Goal: Task Accomplishment & Management: Use online tool/utility

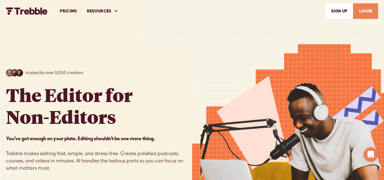
click at [367, 11] on link "LOGIN" at bounding box center [365, 10] width 25 height 15
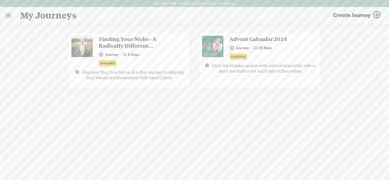
click at [7, 17] on link at bounding box center [8, 16] width 16 height 16
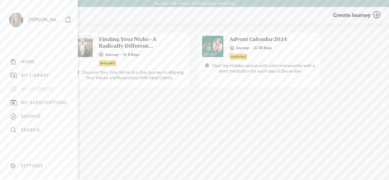
click at [38, 73] on div "MY LIBRARY" at bounding box center [35, 75] width 28 height 5
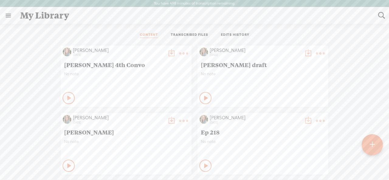
click at [373, 145] on t at bounding box center [371, 144] width 5 height 13
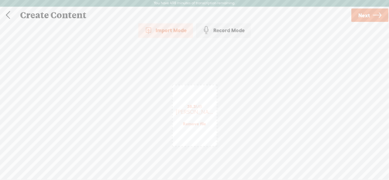
click at [377, 15] on icon at bounding box center [377, 15] width 9 height 15
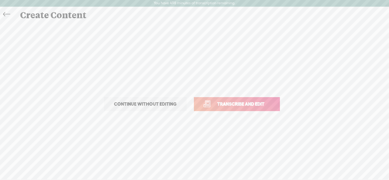
click at [219, 110] on link "Transcribe and edit" at bounding box center [237, 104] width 86 height 14
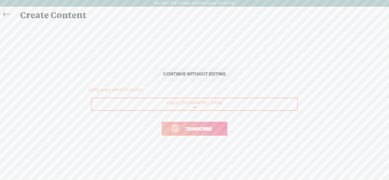
click at [195, 128] on span "Transcribe" at bounding box center [198, 128] width 39 height 7
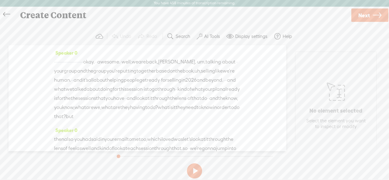
scroll to position [152, 0]
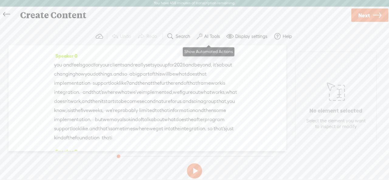
click at [209, 36] on label "AI Tools" at bounding box center [212, 36] width 16 height 6
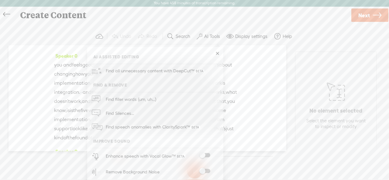
click at [202, 154] on span at bounding box center [204, 155] width 11 height 4
click at [203, 171] on span at bounding box center [203, 172] width 11 height 4
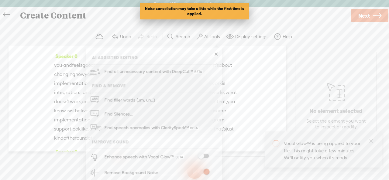
scroll to position [273, 0]
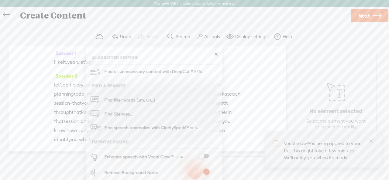
click at [242, 87] on div "Speaker 0 · · · · · · · · · · · · · · · · · · · · · · · · okay. · · awesome. · …" at bounding box center [148, 99] width 278 height 106
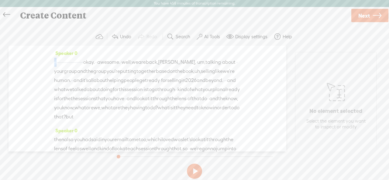
drag, startPoint x: 54, startPoint y: 62, endPoint x: 58, endPoint y: 62, distance: 4.0
click at [58, 62] on div "· · · · · · · · · · · · · · · · · · · · · · · · okay. · · awesome. · well, we a…" at bounding box center [147, 90] width 186 height 64
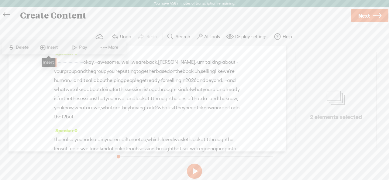
click at [42, 47] on span at bounding box center [42, 47] width 9 height 11
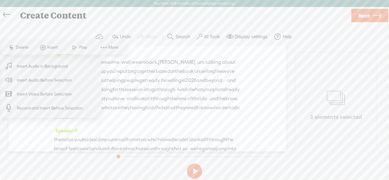
click at [63, 108] on span "Record and Insert Before Selection" at bounding box center [50, 108] width 90 height 14
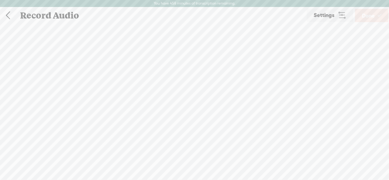
scroll to position [0, 0]
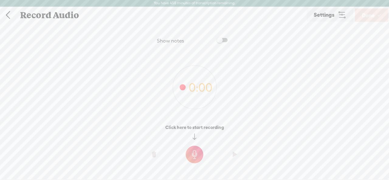
click at [197, 154] on t at bounding box center [195, 155] width 18 height 18
click at [194, 157] on t at bounding box center [195, 159] width 18 height 18
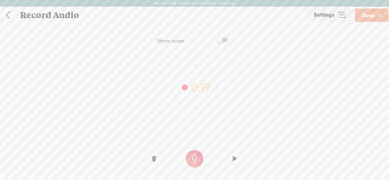
click at [152, 157] on t at bounding box center [154, 159] width 4 height 18
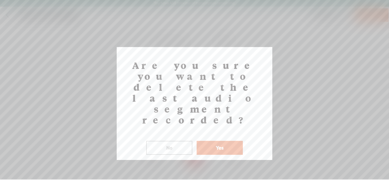
click at [223, 141] on button "Yes" at bounding box center [219, 148] width 46 height 14
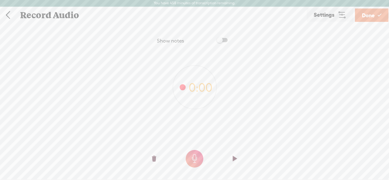
click at [193, 159] on t at bounding box center [195, 159] width 18 height 18
click at [370, 18] on span "Done" at bounding box center [368, 15] width 13 height 15
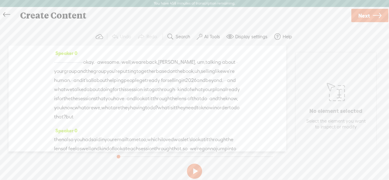
click at [55, 61] on span "·" at bounding box center [54, 62] width 1 height 9
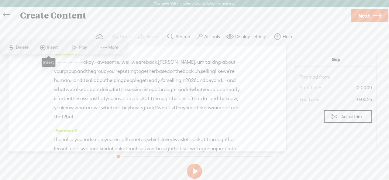
click at [52, 49] on span "Insert" at bounding box center [53, 47] width 12 height 6
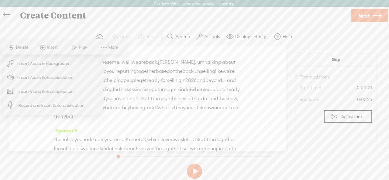
click at [52, 74] on span "Insert Audio Before Selection" at bounding box center [46, 78] width 79 height 14
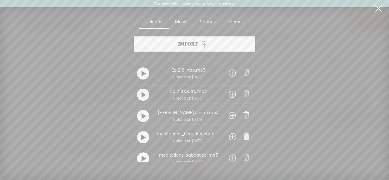
scroll to position [124, 0]
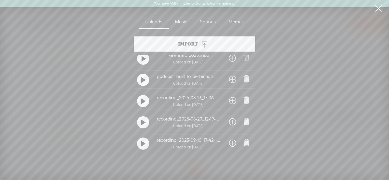
click at [231, 142] on span at bounding box center [232, 143] width 7 height 10
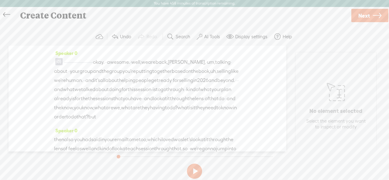
click at [57, 60] on span at bounding box center [58, 61] width 7 height 7
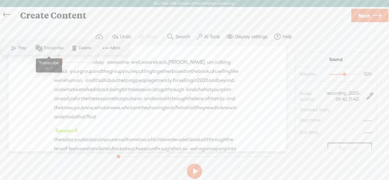
click at [53, 49] on span "Transcribe" at bounding box center [54, 48] width 22 height 6
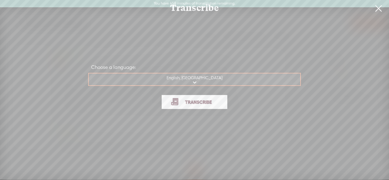
click at [198, 103] on span "Transcribe" at bounding box center [198, 102] width 39 height 7
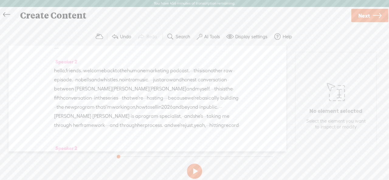
scroll to position [30, 0]
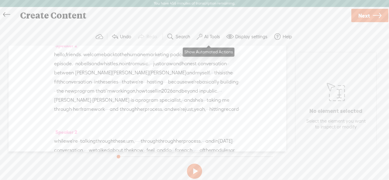
click at [209, 38] on label "AI Tools" at bounding box center [212, 37] width 16 height 6
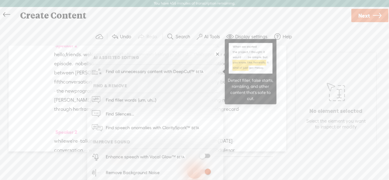
scroll to position [91, 0]
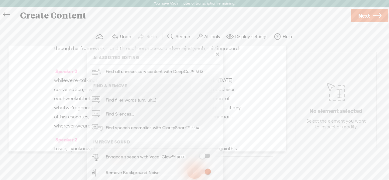
drag, startPoint x: 272, startPoint y: 77, endPoint x: 210, endPoint y: 151, distance: 96.7
click at [273, 77] on div "Speaker 0 · · · · Speaker 2 hello, friends. · welcome back to the humane market…" at bounding box center [148, 99] width 278 height 106
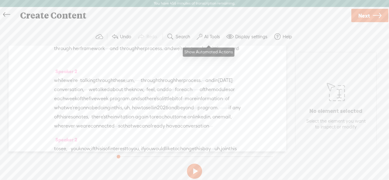
click at [209, 38] on label "AI Tools" at bounding box center [212, 37] width 16 height 6
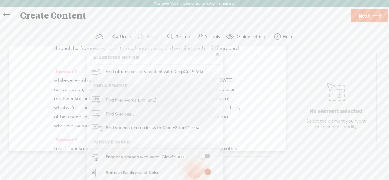
click at [203, 156] on span at bounding box center [204, 156] width 11 height 4
click at [247, 89] on div "Speaker 0 · · · · Speaker 2 hello, friends. · welcome back to the humane market…" at bounding box center [148, 99] width 278 height 106
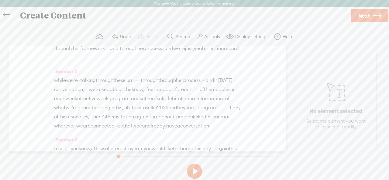
scroll to position [0, 0]
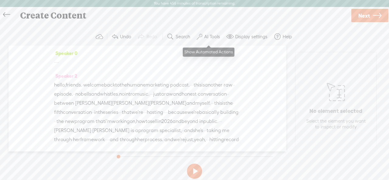
click at [211, 34] on label "AI Tools" at bounding box center [212, 37] width 16 height 6
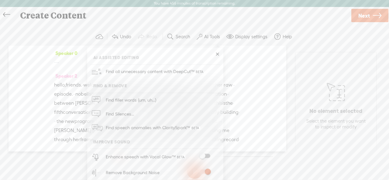
click at [203, 156] on span at bounding box center [204, 156] width 11 height 4
click at [246, 62] on div "Speaker 0 · · · · Speaker 2 hello, friends. · welcome back to the humane market…" at bounding box center [148, 99] width 278 height 106
click at [233, 58] on div "· · · ·" at bounding box center [147, 62] width 186 height 9
click at [218, 54] on div "Speaker 0 · · · ·" at bounding box center [147, 60] width 186 height 23
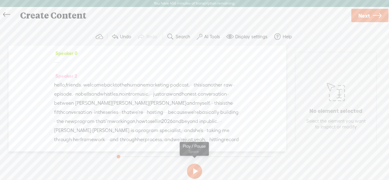
click at [194, 172] on button at bounding box center [194, 171] width 15 height 15
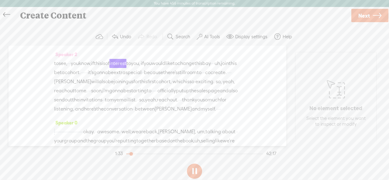
scroll to position [213, 0]
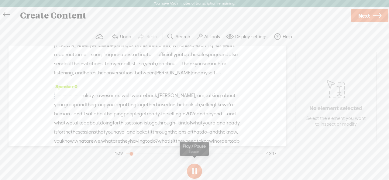
click at [192, 170] on button at bounding box center [194, 171] width 15 height 15
drag, startPoint x: 54, startPoint y: 74, endPoint x: 113, endPoint y: 72, distance: 58.9
click at [113, 72] on div "to see, · · · you know, if this is of interest to you, · if you would like to c…" at bounding box center [147, 50] width 186 height 55
click at [165, 32] on span "would" at bounding box center [159, 27] width 14 height 9
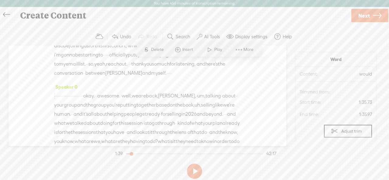
click at [193, 172] on button at bounding box center [194, 171] width 15 height 15
click at [195, 167] on button at bounding box center [194, 171] width 15 height 15
click at [109, 32] on span "of" at bounding box center [107, 27] width 4 height 9
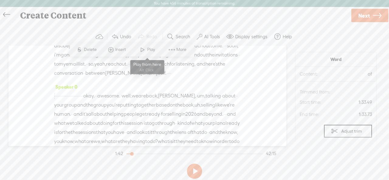
click at [142, 47] on span at bounding box center [142, 49] width 9 height 11
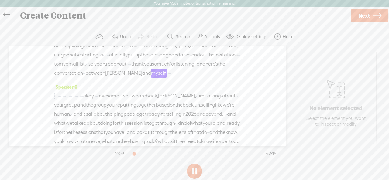
scroll to position [243, 0]
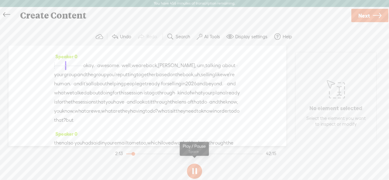
click at [196, 171] on button at bounding box center [194, 171] width 15 height 15
drag, startPoint x: 54, startPoint y: 121, endPoint x: 88, endPoint y: 121, distance: 34.0
click at [88, 121] on div "· · · · · · · · · · · · · · · · · · · · · · · · okay. · · awesome. · well, we a…" at bounding box center [147, 93] width 186 height 64
click at [199, 172] on button at bounding box center [194, 171] width 15 height 15
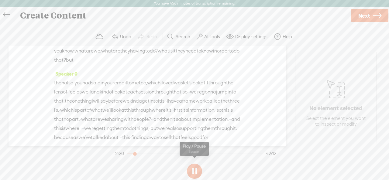
scroll to position [303, 0]
drag, startPoint x: 195, startPoint y: 170, endPoint x: 233, endPoint y: 122, distance: 61.2
click at [195, 170] on button at bounding box center [194, 171] width 15 height 15
click at [365, 12] on span "Next" at bounding box center [364, 15] width 12 height 15
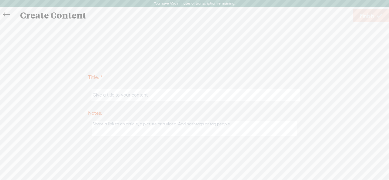
click at [107, 94] on input "text" at bounding box center [195, 95] width 208 height 12
type input "Kerry 5th Convo"
click at [366, 12] on span "Finish" at bounding box center [366, 15] width 14 height 15
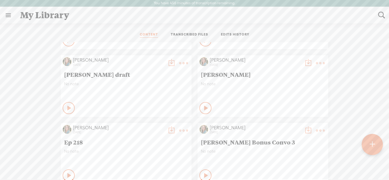
scroll to position [61, 0]
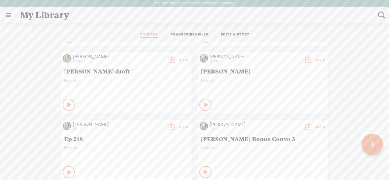
click at [167, 60] on t at bounding box center [171, 60] width 9 height 9
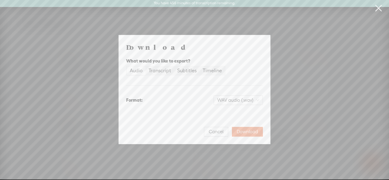
scroll to position [0, 0]
click at [250, 100] on span "WAV audio (.wav)" at bounding box center [238, 100] width 42 height 9
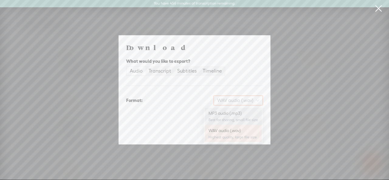
click at [224, 113] on div "MP3 audio (.mp3)" at bounding box center [232, 113] width 49 height 6
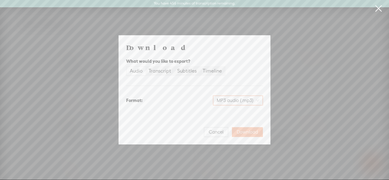
click at [246, 131] on span "Download" at bounding box center [247, 132] width 21 height 6
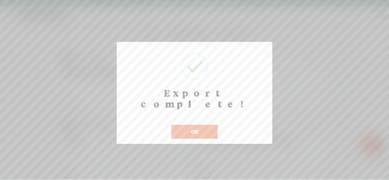
click at [203, 125] on button "OK" at bounding box center [194, 132] width 46 height 14
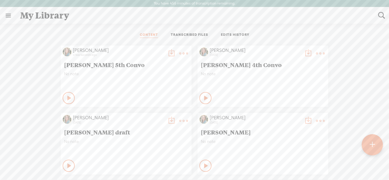
click at [167, 52] on t at bounding box center [171, 53] width 9 height 9
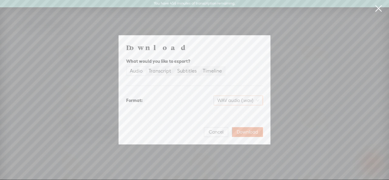
click at [250, 100] on span "WAV audio (.wav)" at bounding box center [238, 100] width 42 height 9
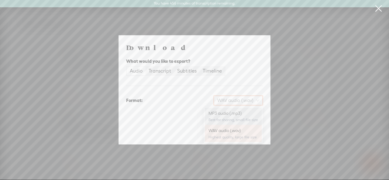
click at [226, 116] on div "MP3 audio (.mp3)" at bounding box center [232, 113] width 49 height 6
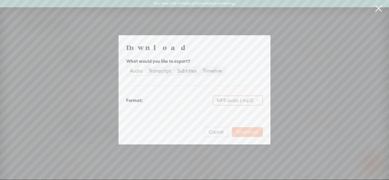
click at [247, 130] on span "Download" at bounding box center [247, 132] width 21 height 6
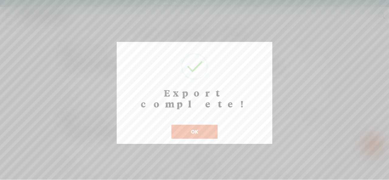
click at [200, 125] on button "OK" at bounding box center [194, 132] width 46 height 14
